Goal: Find specific page/section: Find specific page/section

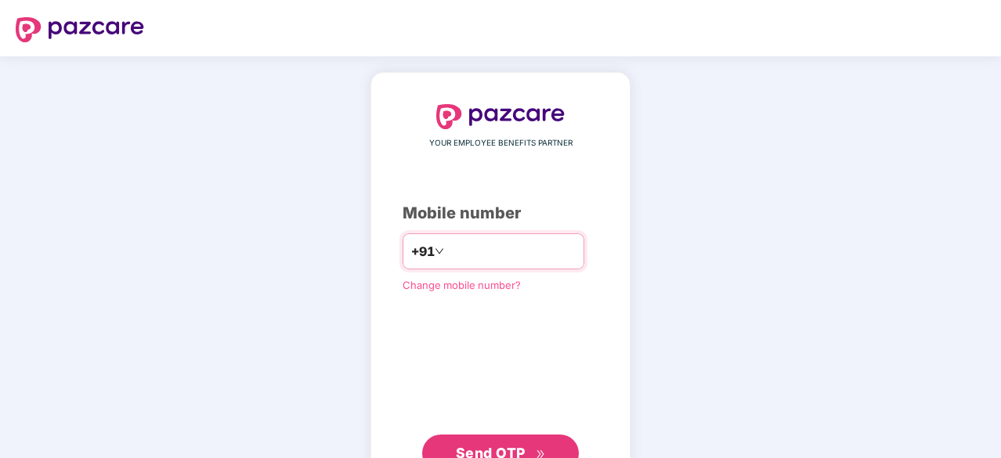
type input "**********"
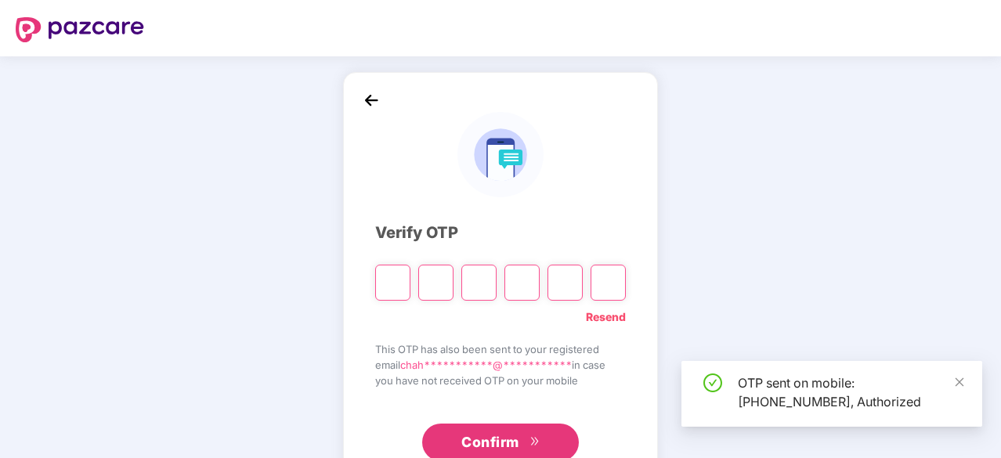
scroll to position [52, 0]
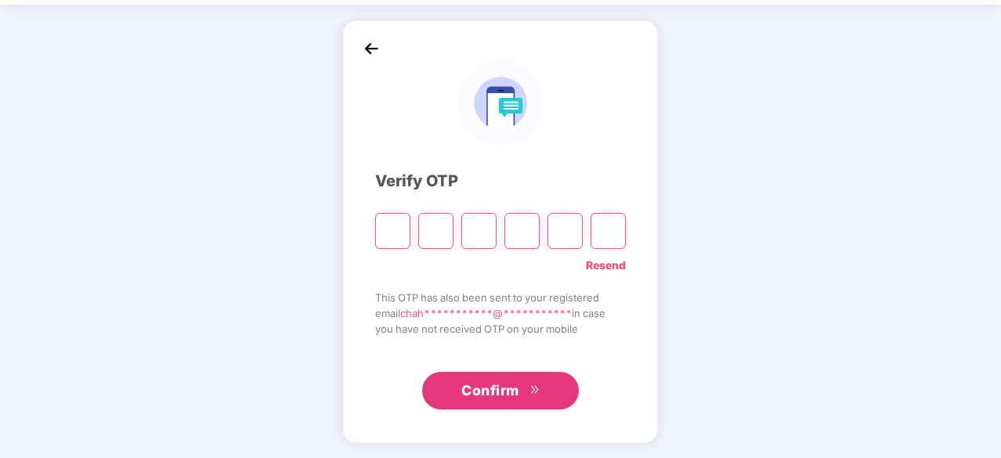
type input "*"
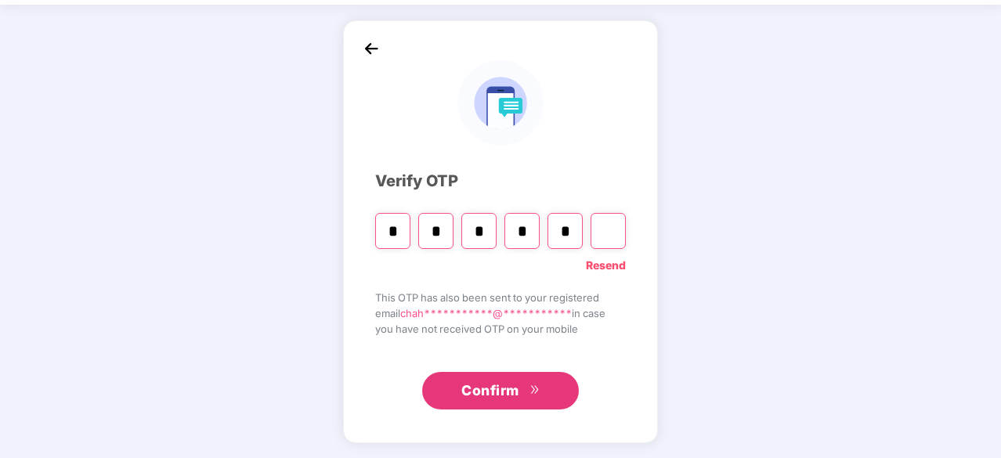
type input "*"
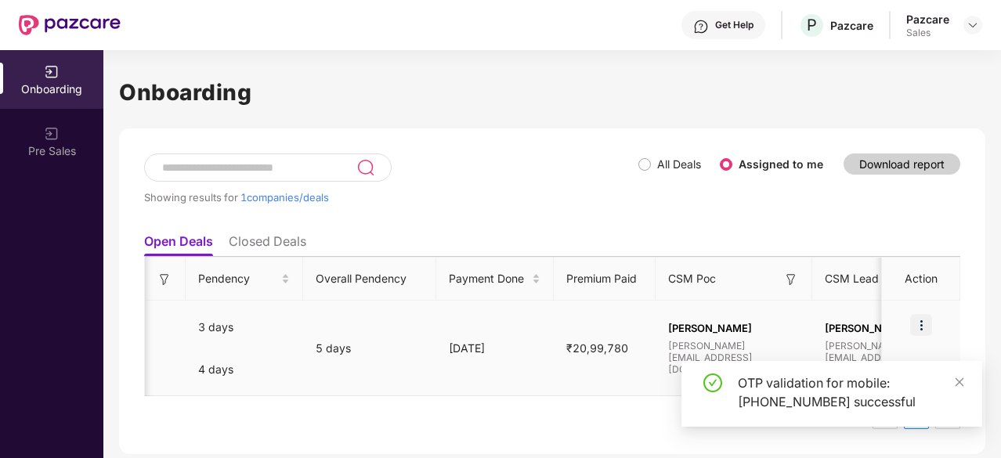
scroll to position [0, 912]
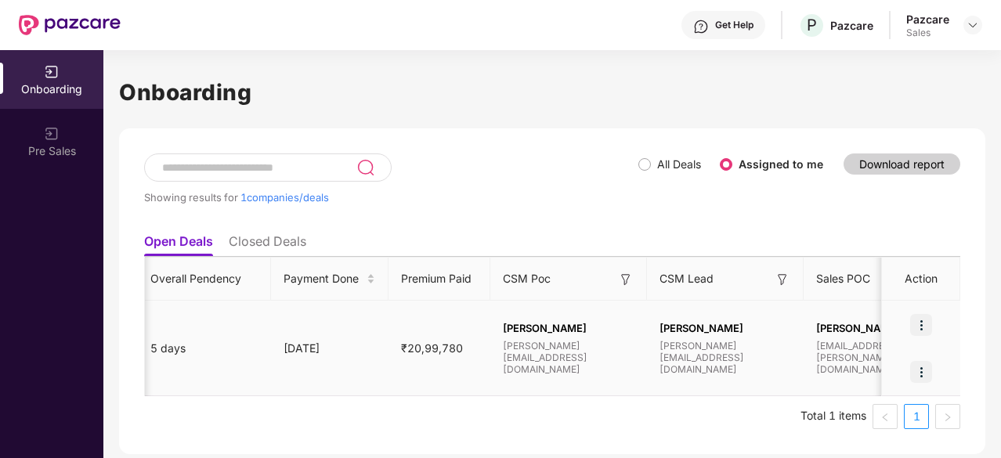
click at [923, 327] on img at bounding box center [921, 325] width 22 height 22
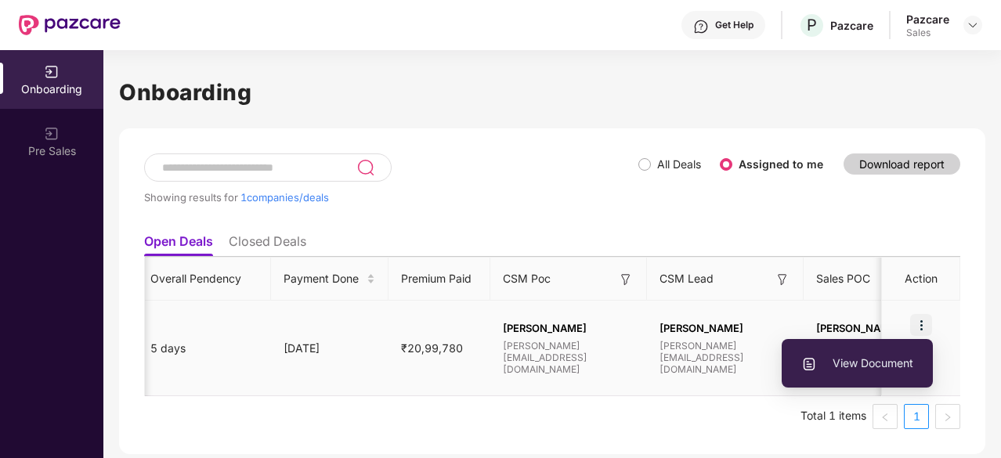
click at [906, 361] on span "View Document" at bounding box center [857, 363] width 112 height 17
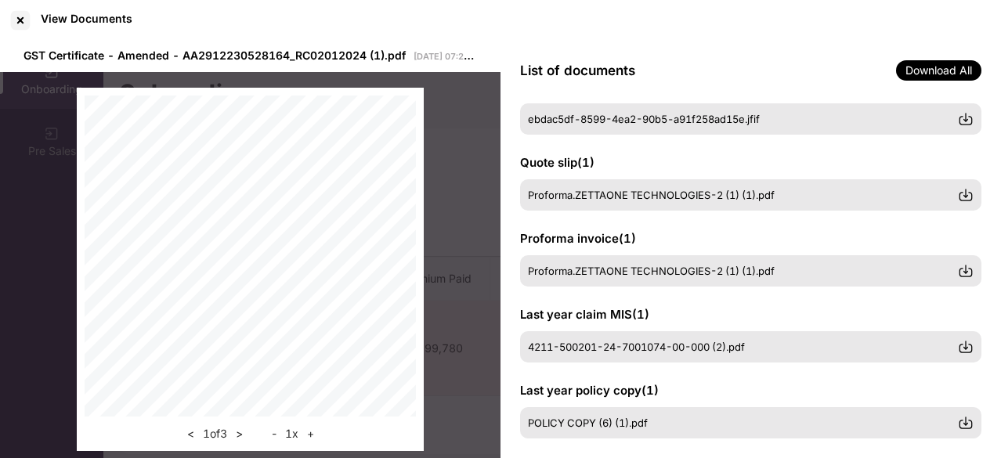
scroll to position [478, 0]
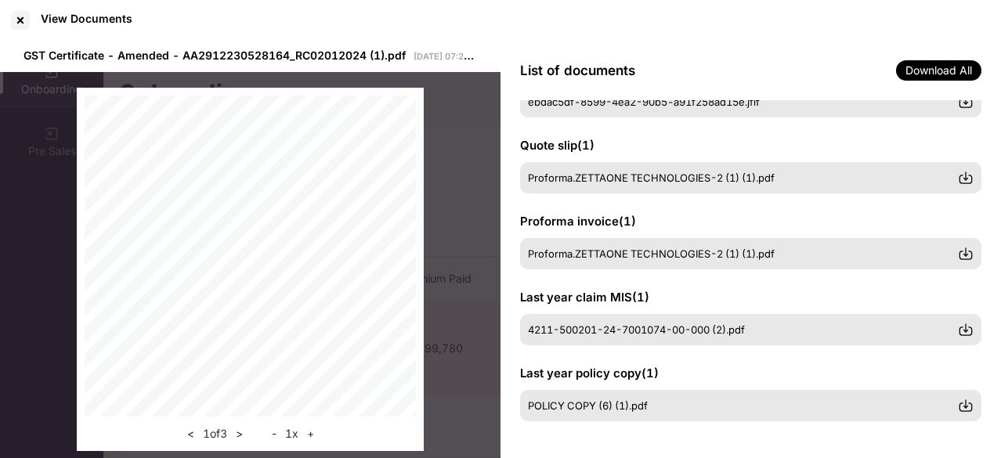
click at [472, 156] on div "< 1 of 3 > - 1 x +" at bounding box center [250, 269] width 501 height 395
click at [20, 23] on div at bounding box center [20, 20] width 25 height 25
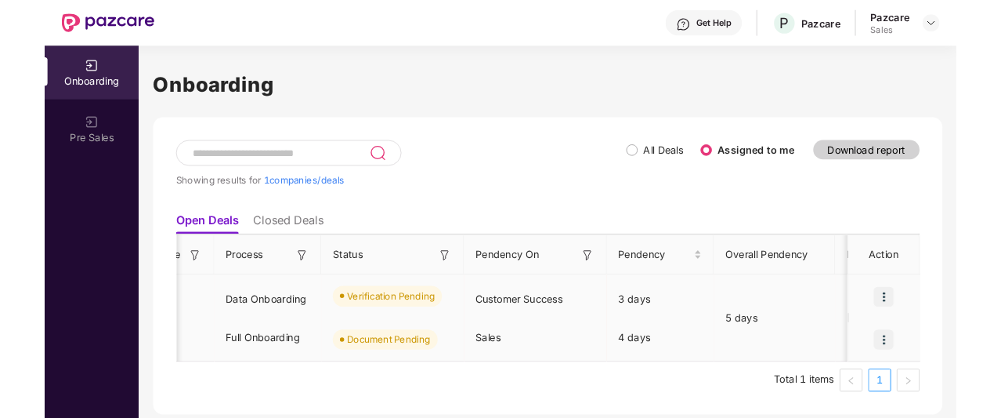
scroll to position [0, 0]
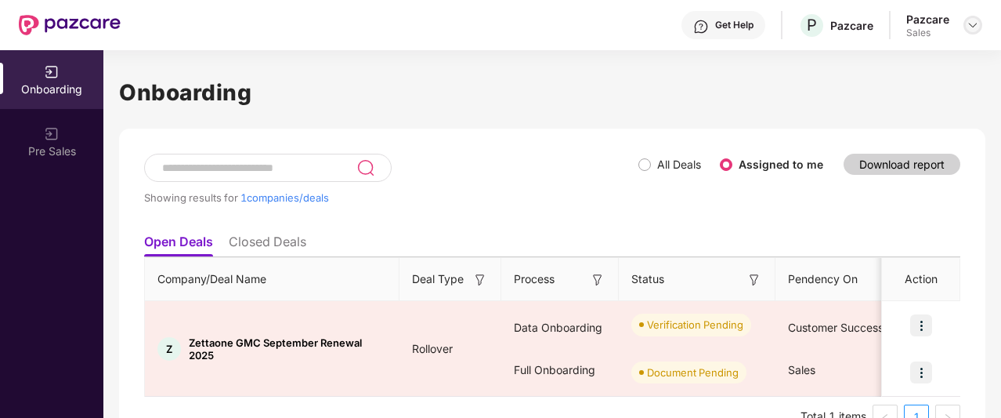
click at [974, 23] on img at bounding box center [973, 25] width 13 height 13
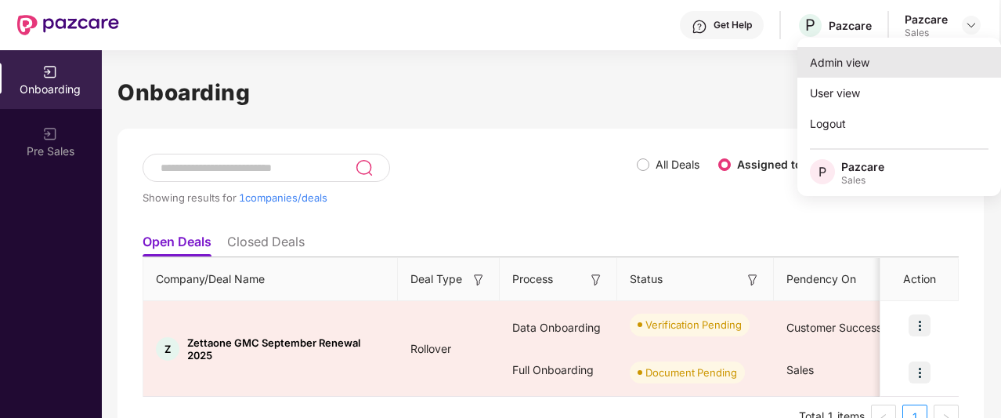
click at [965, 63] on div "Admin view" at bounding box center [899, 62] width 204 height 31
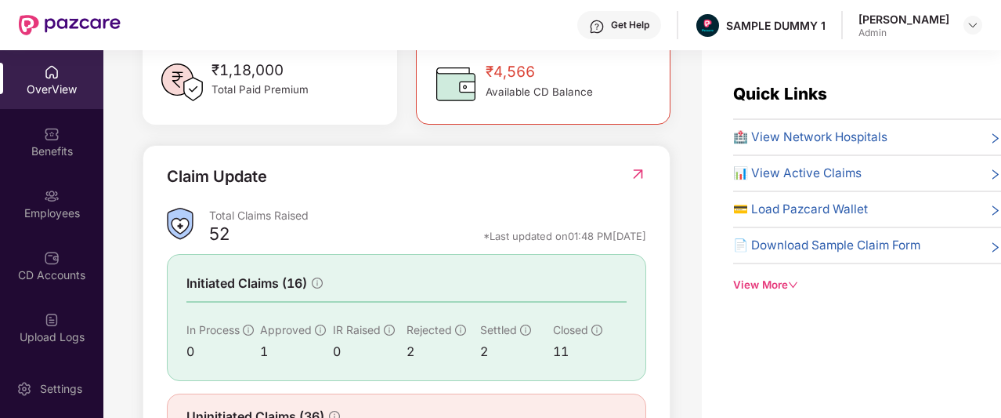
scroll to position [554, 0]
